Goal: Information Seeking & Learning: Learn about a topic

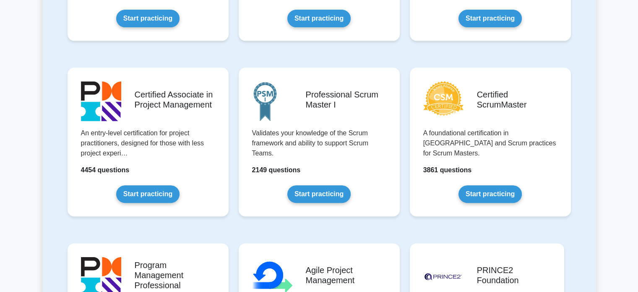
scroll to position [304, 0]
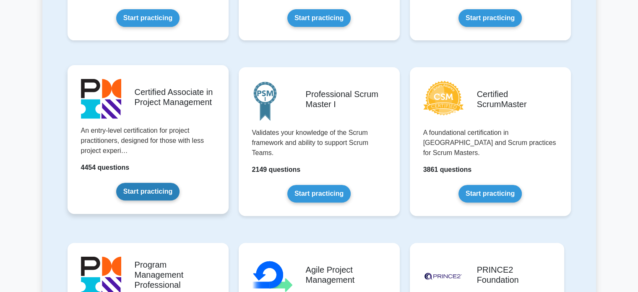
click at [162, 182] on link "Start practicing" at bounding box center [147, 191] width 63 height 18
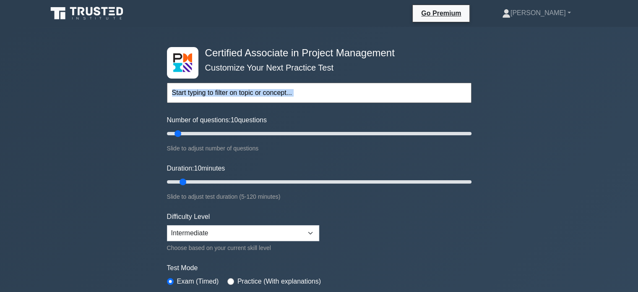
click at [168, 123] on div "Certified Associate in Project Management Customize Your Next Practice Test Top…" at bounding box center [319, 182] width 315 height 310
click at [581, 73] on div "Certified Associate in Project Management Customize Your Next Practice Test Top…" at bounding box center [319, 283] width 638 height 512
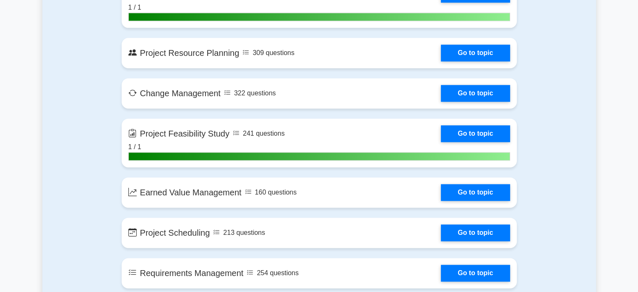
scroll to position [1149, 0]
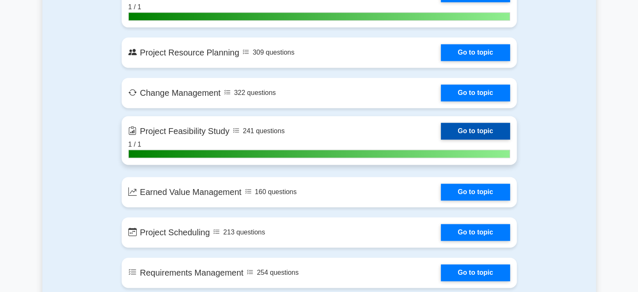
click at [463, 129] on link "Go to topic" at bounding box center [475, 130] width 69 height 17
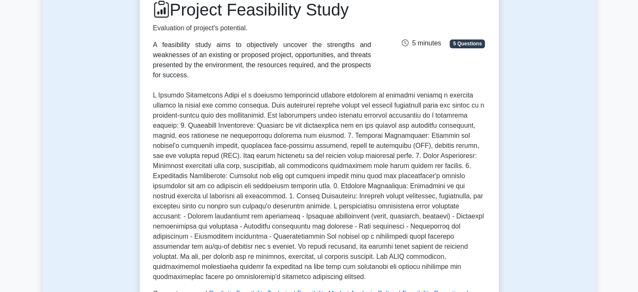
scroll to position [95, 0]
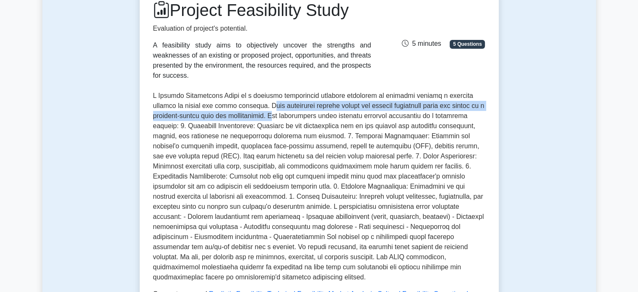
drag, startPoint x: 235, startPoint y: 96, endPoint x: 243, endPoint y: 108, distance: 14.7
click at [243, 108] on p at bounding box center [319, 186] width 332 height 191
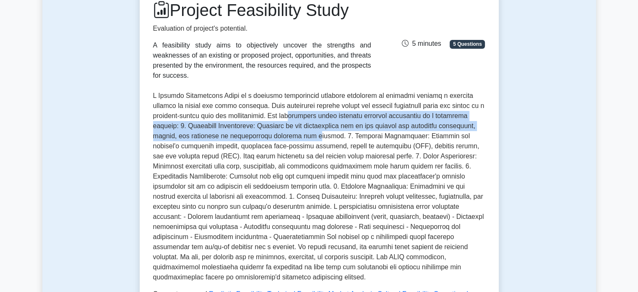
drag, startPoint x: 264, startPoint y: 108, endPoint x: 272, endPoint y: 128, distance: 21.7
click at [272, 128] on p at bounding box center [319, 186] width 332 height 191
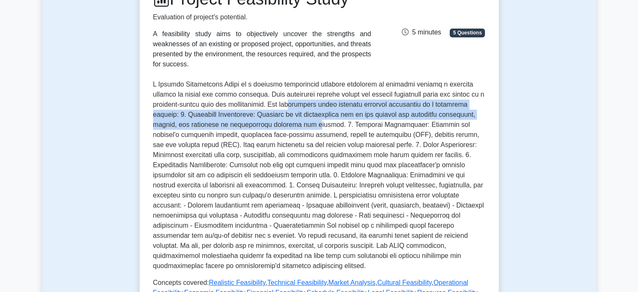
scroll to position [107, 0]
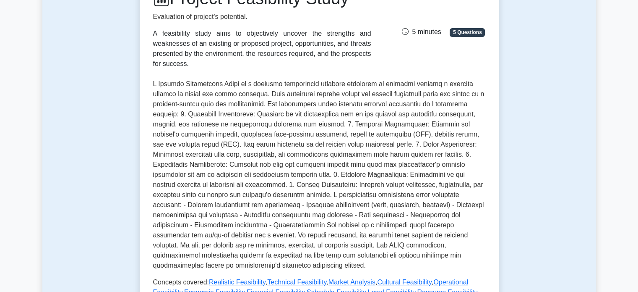
click at [284, 115] on p at bounding box center [319, 174] width 332 height 191
click at [290, 116] on p at bounding box center [319, 174] width 332 height 191
click at [363, 146] on p at bounding box center [319, 174] width 332 height 191
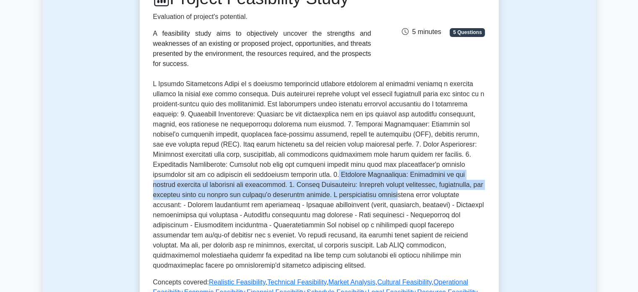
drag, startPoint x: 203, startPoint y: 167, endPoint x: 248, endPoint y: 185, distance: 49.0
click at [248, 185] on p at bounding box center [319, 174] width 332 height 191
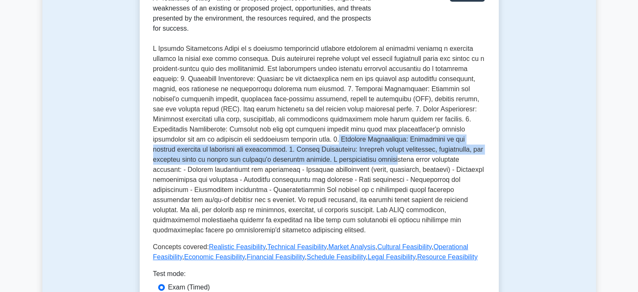
scroll to position [173, 0]
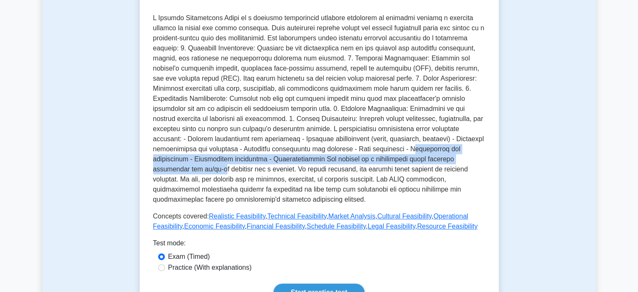
drag, startPoint x: 238, startPoint y: 138, endPoint x: 331, endPoint y: 152, distance: 94.3
click at [331, 152] on p at bounding box center [319, 108] width 332 height 191
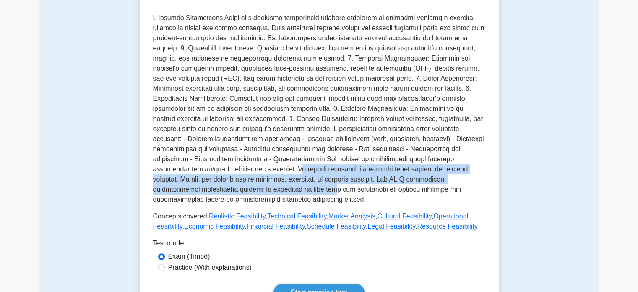
drag, startPoint x: 406, startPoint y: 149, endPoint x: 413, endPoint y: 171, distance: 22.9
click at [413, 171] on p at bounding box center [319, 108] width 332 height 191
